Goal: Task Accomplishment & Management: Complete application form

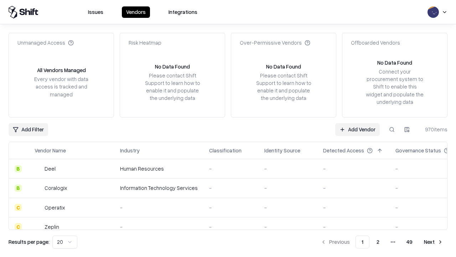
click at [357, 129] on link "Add Vendor" at bounding box center [357, 129] width 45 height 13
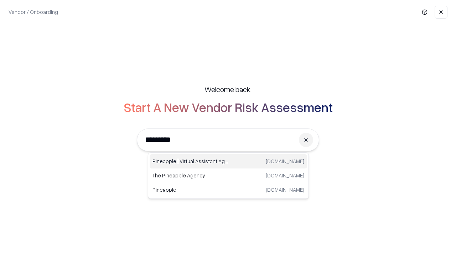
click at [228, 161] on div "Pineapple | Virtual Assistant Agency trypineapple.com" at bounding box center [228, 161] width 157 height 14
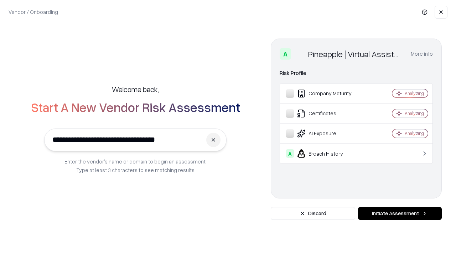
type input "**********"
click at [400, 213] on button "Initiate Assessment" at bounding box center [400, 213] width 84 height 13
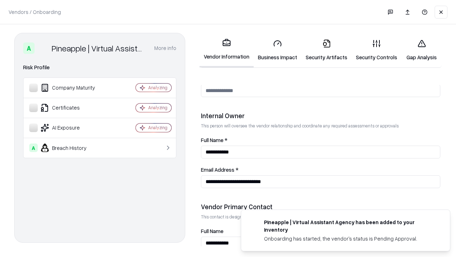
scroll to position [369, 0]
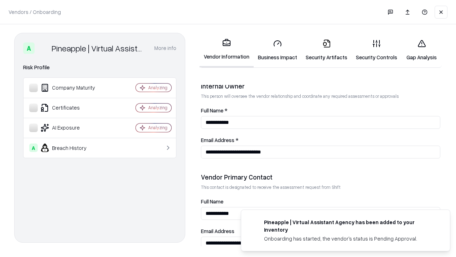
click at [278, 50] on link "Business Impact" at bounding box center [278, 49] width 48 height 33
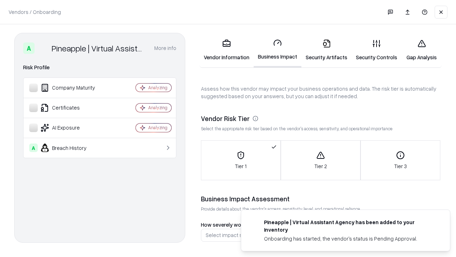
click at [326, 50] on link "Security Artifacts" at bounding box center [326, 49] width 50 height 33
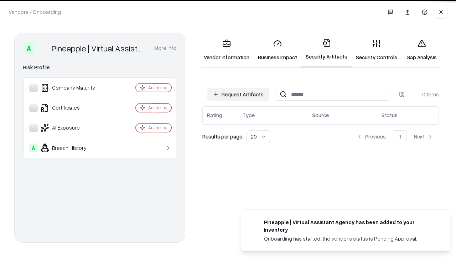
click at [238, 94] on button "Request Artifacts" at bounding box center [238, 94] width 62 height 13
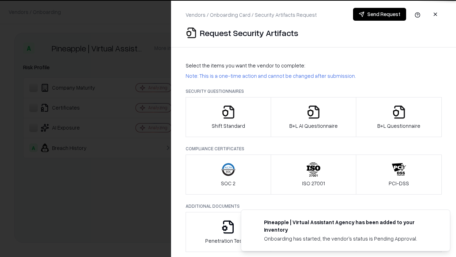
click at [228, 117] on icon "button" at bounding box center [228, 112] width 14 height 14
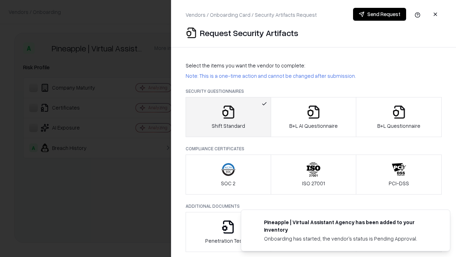
click at [379, 14] on button "Send Request" at bounding box center [379, 14] width 53 height 13
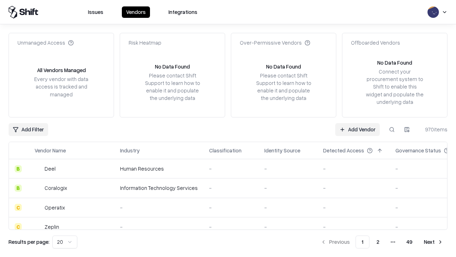
click at [392, 129] on button at bounding box center [391, 129] width 13 height 13
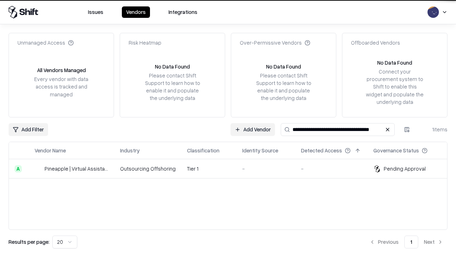
type input "**********"
click at [232, 168] on td "Tier 1" at bounding box center [208, 168] width 55 height 19
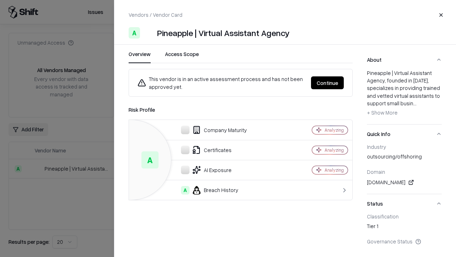
click at [327, 83] on button "Continue" at bounding box center [327, 82] width 33 height 13
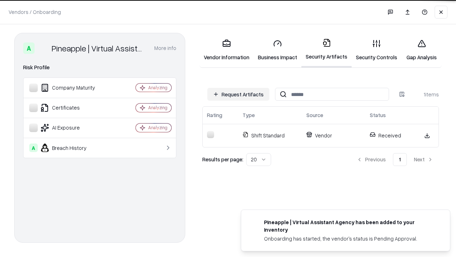
click at [377, 50] on link "Security Controls" at bounding box center [377, 49] width 50 height 33
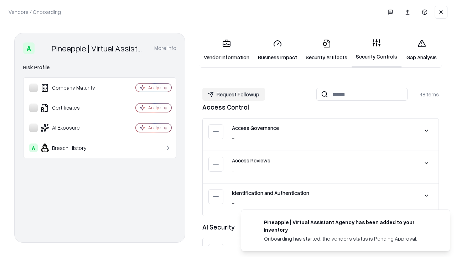
click at [234, 94] on button "Request Followup" at bounding box center [233, 94] width 63 height 13
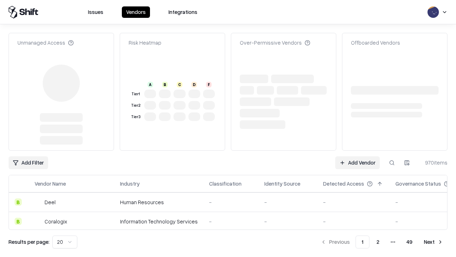
click at [357, 156] on link "Add Vendor" at bounding box center [357, 162] width 45 height 13
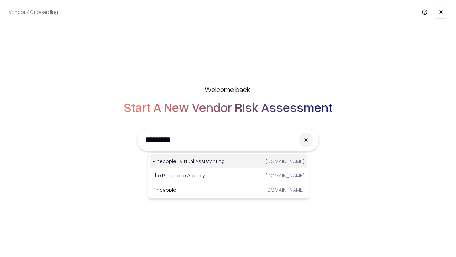
click at [228, 161] on div "Pineapple | Virtual Assistant Agency trypineapple.com" at bounding box center [228, 161] width 157 height 14
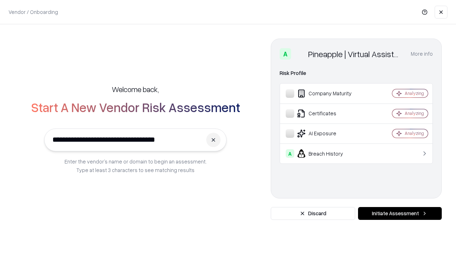
type input "**********"
click at [400, 213] on button "Initiate Assessment" at bounding box center [400, 213] width 84 height 13
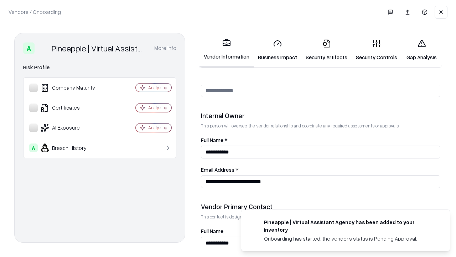
scroll to position [369, 0]
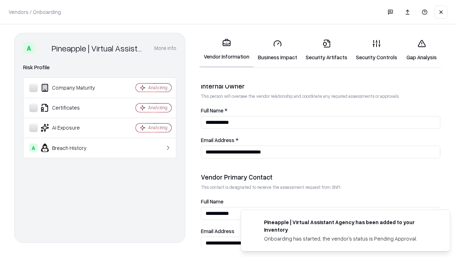
click at [421, 50] on link "Gap Analysis" at bounding box center [422, 49] width 40 height 33
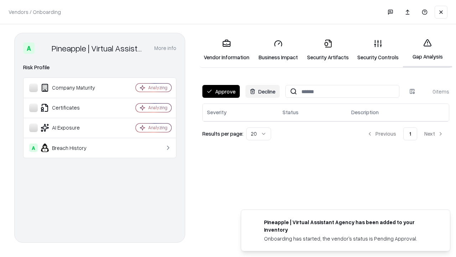
click at [221, 91] on button "Approve" at bounding box center [220, 91] width 37 height 13
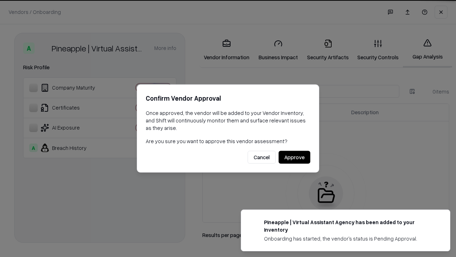
click at [294, 157] on button "Approve" at bounding box center [295, 157] width 32 height 13
